Goal: Task Accomplishment & Management: Use online tool/utility

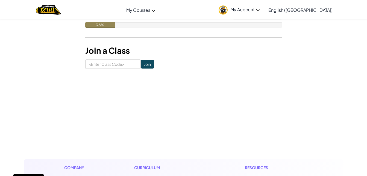
scroll to position [109, 0]
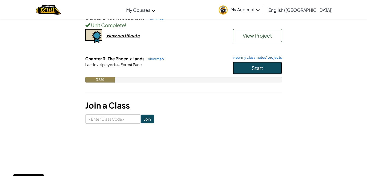
click at [244, 69] on button "Start" at bounding box center [257, 68] width 49 height 13
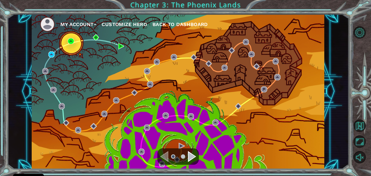
click at [46, 51] on div "My Account Customize Hero Back to Dashboard" at bounding box center [178, 91] width 293 height 154
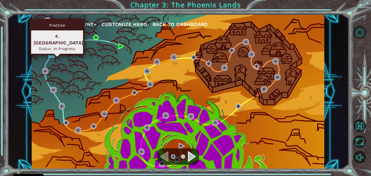
click at [51, 53] on img at bounding box center [51, 54] width 6 height 6
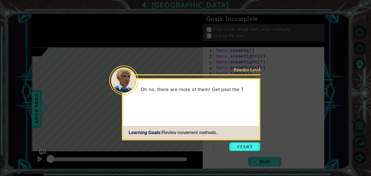
click at [245, 141] on icon at bounding box center [185, 88] width 371 height 176
click at [245, 143] on button "Start" at bounding box center [244, 146] width 31 height 9
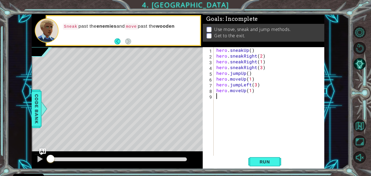
drag, startPoint x: 226, startPoint y: 110, endPoint x: 258, endPoint y: 60, distance: 59.1
drag, startPoint x: 258, startPoint y: 60, endPoint x: 244, endPoint y: 63, distance: 14.3
click at [244, 63] on div "hero . sneakUp ( ) hero . sneakRight ( 2 ) hero . sneakRight ( 1 ) hero . sneak…" at bounding box center [270, 107] width 110 height 121
click at [243, 62] on div "hero . sneakUp ( ) hero . sneakRight ( 2 ) hero . sneakRight ( 1 ) hero . sneak…" at bounding box center [269, 101] width 108 height 109
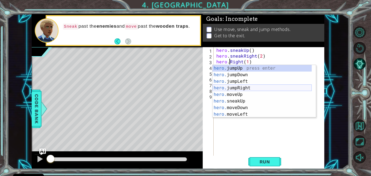
click at [229, 87] on div "hero. jumpUp press enter hero. jumpDown press enter hero. jumpLeft press enter …" at bounding box center [262, 98] width 99 height 66
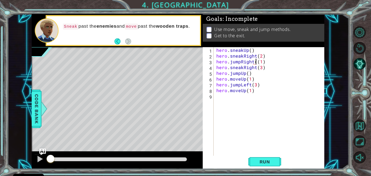
type textarea "hero.jumpRight(1)"
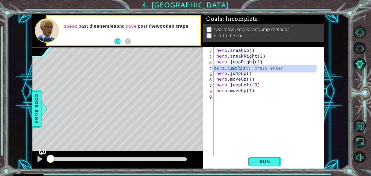
click at [260, 103] on div "hero . sneakUp ( ) hero . sneakRight ( 2 ) hero . jumpRight ( 1 ) hero . sneakR…" at bounding box center [270, 107] width 110 height 121
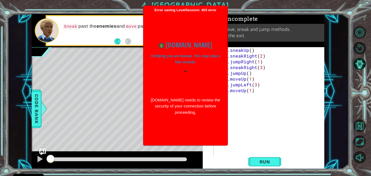
click at [178, 78] on div at bounding box center [185, 81] width 71 height 21
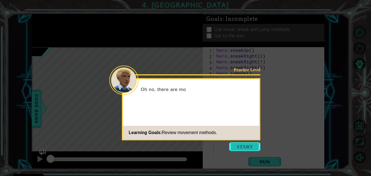
click at [238, 147] on button "Start" at bounding box center [244, 146] width 31 height 9
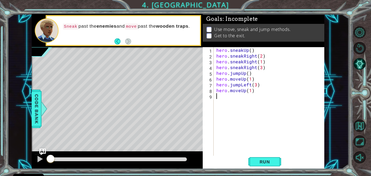
click at [244, 62] on div "hero . sneakUp ( ) hero . sneakRight ( 2 ) hero . sneakRight ( 1 ) hero . sneak…" at bounding box center [270, 107] width 110 height 121
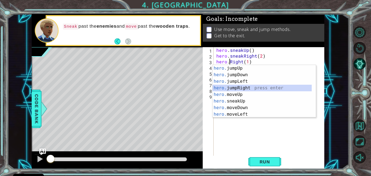
click at [233, 86] on div "hero. jumpUp press enter hero. jumpDown press enter hero. jumpLeft press enter …" at bounding box center [262, 98] width 99 height 66
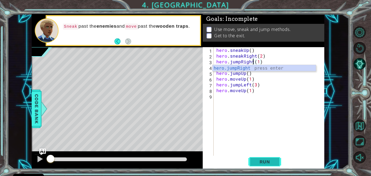
click at [254, 162] on span "Run" at bounding box center [265, 161] width 22 height 5
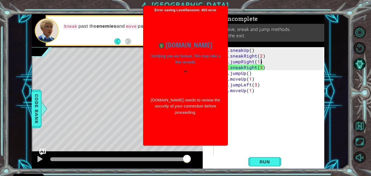
click at [264, 62] on div "hero . sneakUp ( ) hero . sneakRight ( 2 ) hero . jumpRight ( 1 ) hero . sneakR…" at bounding box center [270, 107] width 110 height 121
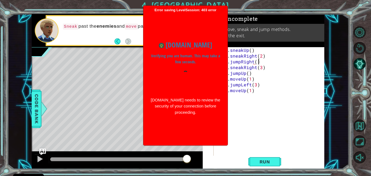
scroll to position [0, 2]
type textarea "hero.jumpRight()"
click at [258, 161] on span "Run" at bounding box center [265, 161] width 22 height 5
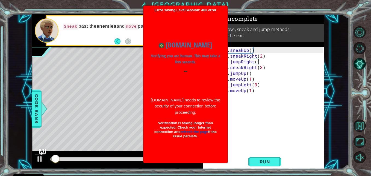
click at [187, 109] on body "Cookie Policy CodeCombat uses a few essential and non-essential cookies. Privac…" at bounding box center [185, 88] width 371 height 176
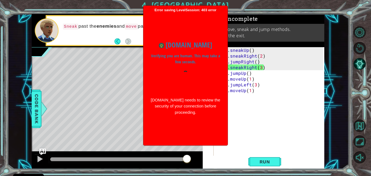
click at [228, 132] on body "Cookie Policy CodeCombat uses a few essential and non-essential cookies. Privac…" at bounding box center [185, 88] width 371 height 176
drag, startPoint x: 276, startPoint y: 133, endPoint x: 238, endPoint y: 79, distance: 66.3
click at [273, 133] on div "hero . sneakUp ( ) hero . sneakRight ( 2 ) hero . jumpRight ( ) hero . sneakRig…" at bounding box center [270, 107] width 110 height 121
drag, startPoint x: 249, startPoint y: 67, endPoint x: 235, endPoint y: 90, distance: 27.4
click at [248, 79] on div "hero . sneakUp ( ) hero . sneakRight ( 2 ) hero . jumpRight ( ) hero . sneakRig…" at bounding box center [270, 107] width 110 height 121
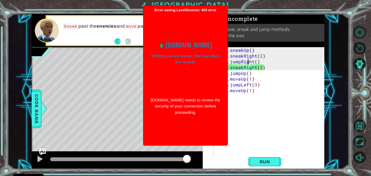
type textarea "hero.jumpUp() hero.moveUp(1)"
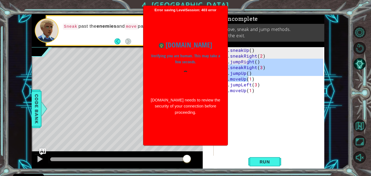
click at [186, 93] on div "www.ozaria.com Verifying you are human. This may take a few seconds. www.ozaria…" at bounding box center [185, 77] width 79 height 86
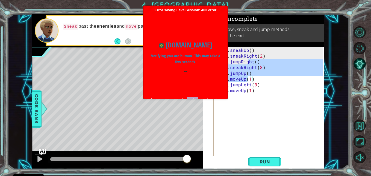
click at [186, 93] on body "Cookie Policy CodeCombat uses a few essential and non-essential cookies. Privac…" at bounding box center [185, 88] width 371 height 176
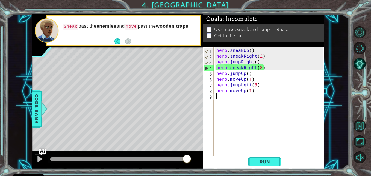
drag, startPoint x: 186, startPoint y: 93, endPoint x: 232, endPoint y: 109, distance: 47.8
click at [232, 109] on div "hero . sneakUp ( ) hero . sneakRight ( 2 ) hero . jumpRight ( ) hero . sneakRig…" at bounding box center [270, 107] width 110 height 121
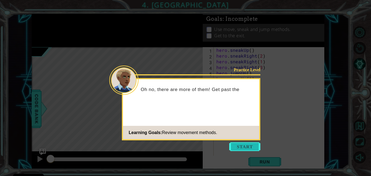
click at [235, 147] on button "Start" at bounding box center [244, 146] width 31 height 9
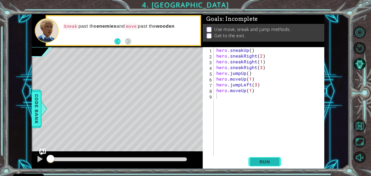
click at [264, 158] on button "Run" at bounding box center [265, 161] width 33 height 12
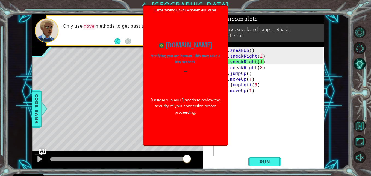
drag, startPoint x: 242, startPoint y: 124, endPoint x: 254, endPoint y: 92, distance: 33.7
click at [242, 124] on div "hero . sneakUp ( ) hero . sneakRight ( 2 ) hero . sneakRight ( 1 ) hero . sneak…" at bounding box center [270, 107] width 110 height 121
click at [243, 63] on div "hero . sneakUp ( ) hero . sneakRight ( 2 ) hero . sneakRight ( 1 ) hero . sneak…" at bounding box center [270, 107] width 110 height 121
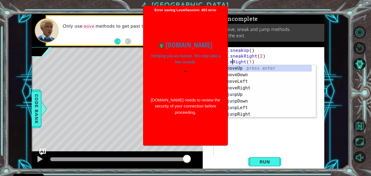
scroll to position [0, 1]
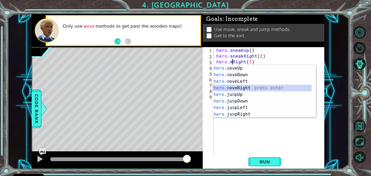
click at [250, 88] on div "hero.m oveUp press enter hero.m oveDown press enter hero.m oveLeft press enter …" at bounding box center [262, 98] width 99 height 66
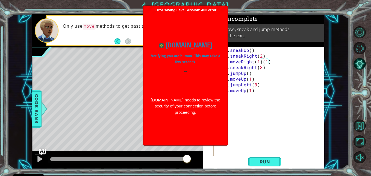
click at [270, 60] on div "hero . sneakUp ( ) hero . sneakRight ( 2 ) hero . moveRight ( 1 ) ( 1 ) hero . …" at bounding box center [270, 107] width 110 height 121
click at [195, 86] on div at bounding box center [185, 81] width 71 height 21
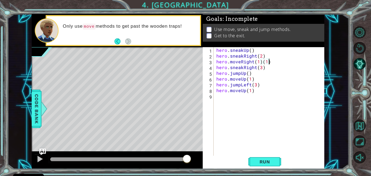
click at [270, 62] on div "hero . sneakUp ( ) hero . sneakRight ( 2 ) hero . moveRight ( 1 ) ( 1 ) hero . …" at bounding box center [270, 107] width 110 height 121
type textarea "hero.moveRight(1)"
click at [259, 161] on span "Run" at bounding box center [265, 161] width 22 height 5
